Goal: Task Accomplishment & Management: Use online tool/utility

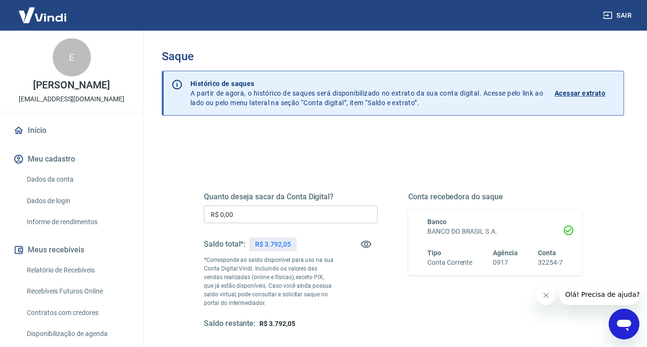
click at [270, 216] on input "R$ 0,00" at bounding box center [291, 215] width 174 height 18
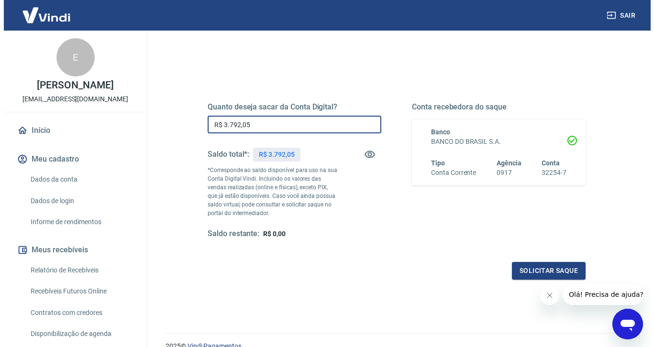
scroll to position [106, 0]
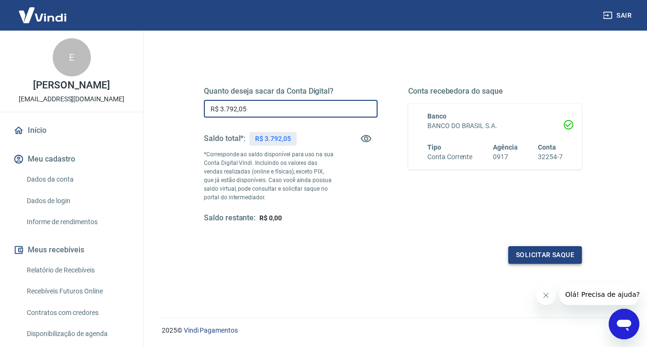
type input "R$ 3.792,05"
click at [548, 253] on button "Solicitar saque" at bounding box center [545, 255] width 74 height 18
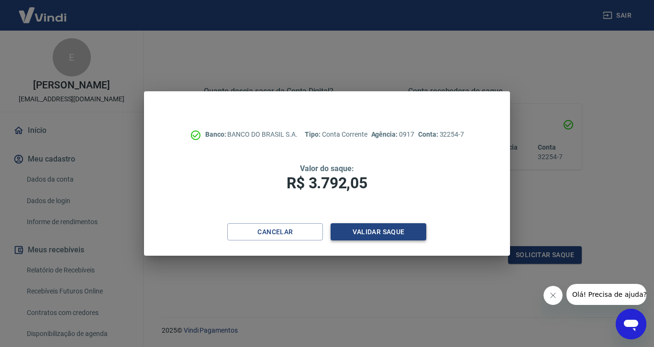
click at [403, 232] on button "Validar saque" at bounding box center [378, 232] width 96 height 18
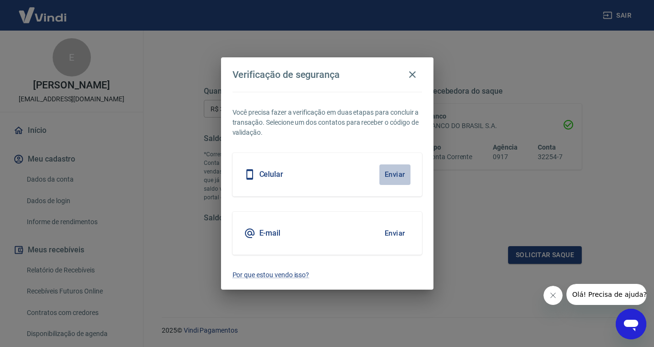
click at [395, 176] on button "Enviar" at bounding box center [394, 175] width 31 height 20
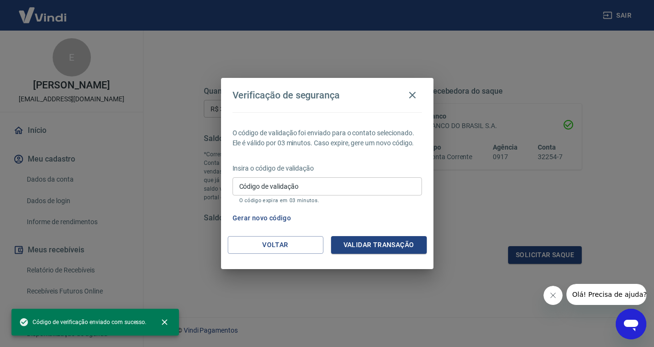
click at [308, 188] on input "Código de validação" at bounding box center [326, 186] width 189 height 18
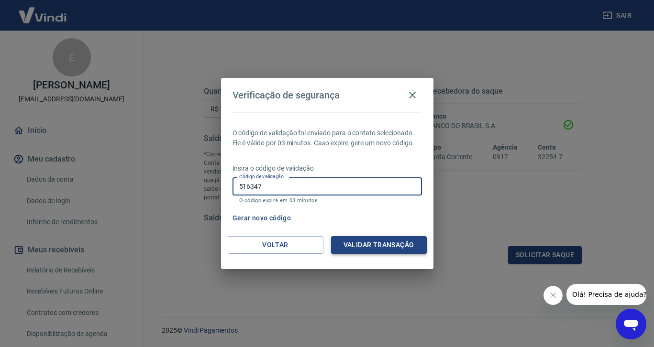
type input "516347"
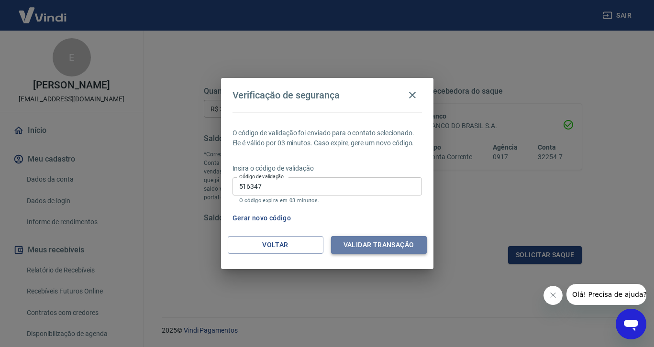
click at [382, 250] on button "Validar transação" at bounding box center [379, 245] width 96 height 18
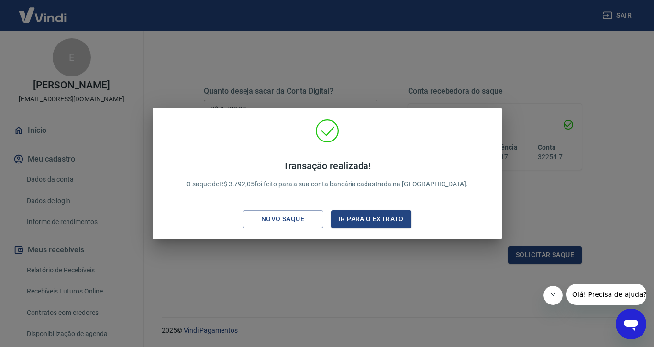
click at [421, 72] on div "Transação realizada! O saque de R$ 3.792,05 foi feito para a sua conta bancária…" at bounding box center [327, 173] width 654 height 347
